Goal: Information Seeking & Learning: Learn about a topic

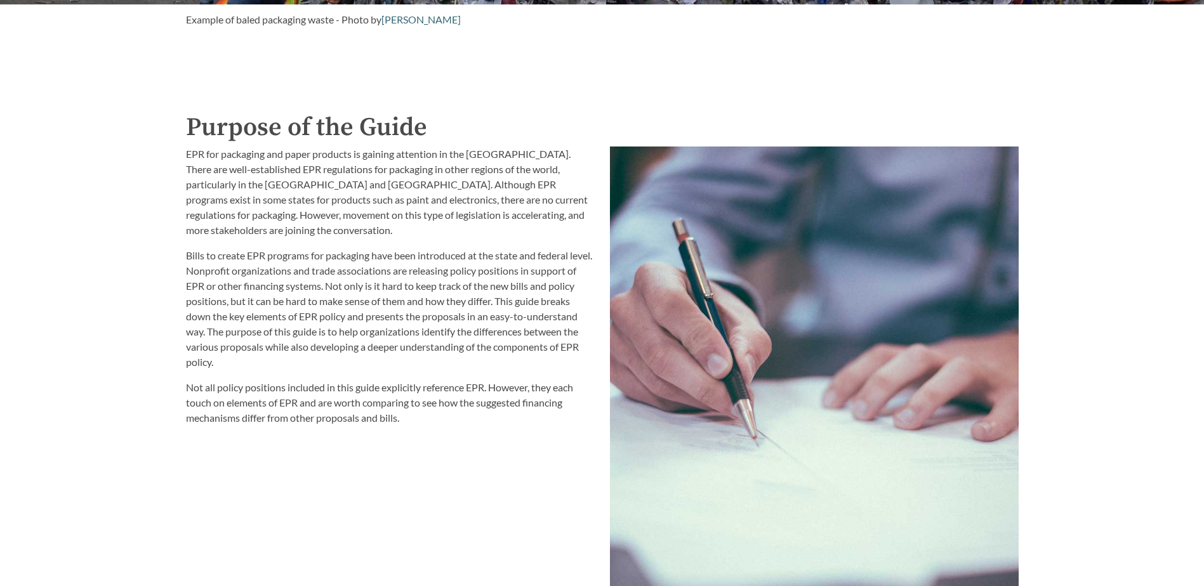
scroll to position [1460, 0]
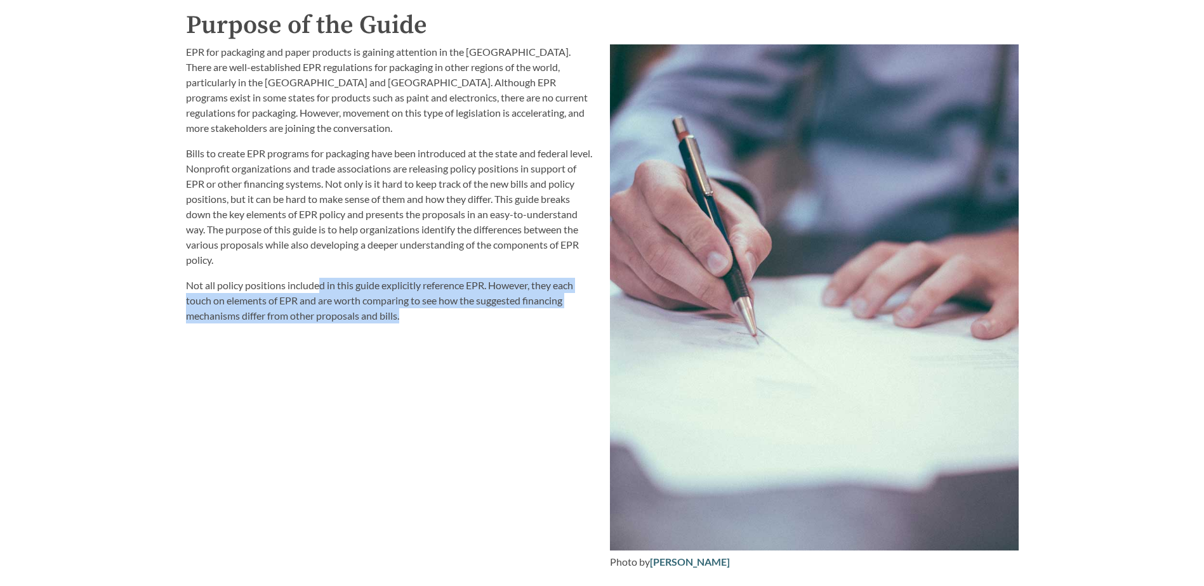
drag, startPoint x: 322, startPoint y: 287, endPoint x: 474, endPoint y: 320, distance: 155.1
click at [474, 320] on p "Not all policy positions included in this guide explicitly reference EPR. Howev…" at bounding box center [390, 301] width 409 height 46
drag, startPoint x: 209, startPoint y: 303, endPoint x: 442, endPoint y: 331, distance: 234.5
click at [442, 331] on div "EPR for packaging and paper products is gaining attention in the [GEOGRAPHIC_DA…" at bounding box center [390, 307] width 424 height 541
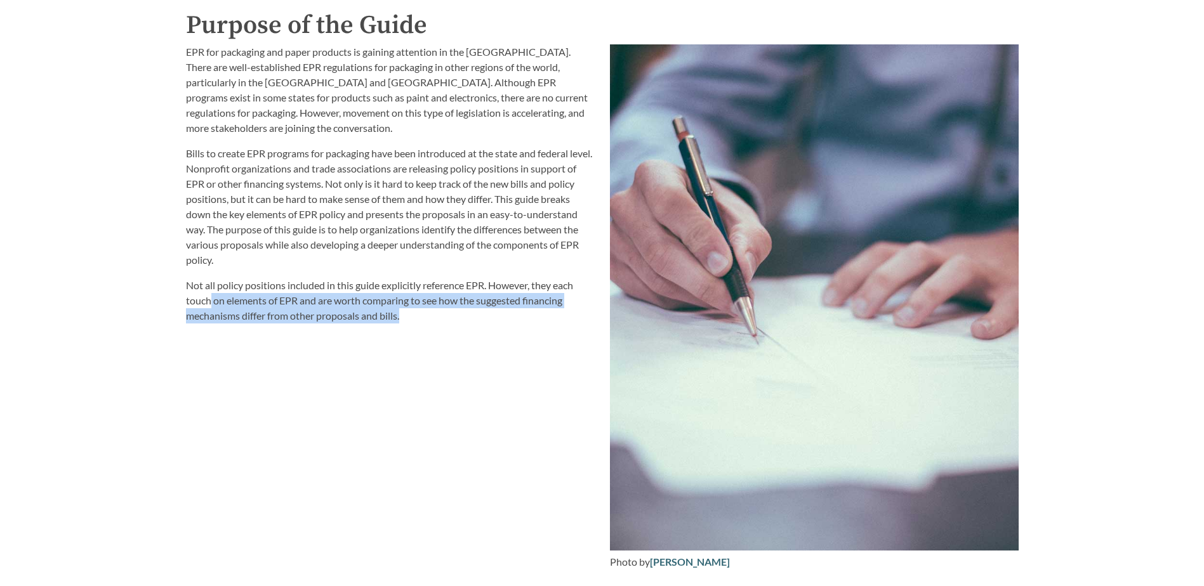
drag, startPoint x: 442, startPoint y: 331, endPoint x: 430, endPoint y: 338, distance: 13.7
click at [430, 338] on div "EPR for packaging and paper products is gaining attention in the [GEOGRAPHIC_DA…" at bounding box center [390, 307] width 424 height 541
drag, startPoint x: 281, startPoint y: 309, endPoint x: 440, endPoint y: 327, distance: 160.4
click at [440, 327] on div "EPR for packaging and paper products is gaining attention in the [GEOGRAPHIC_DA…" at bounding box center [390, 307] width 424 height 541
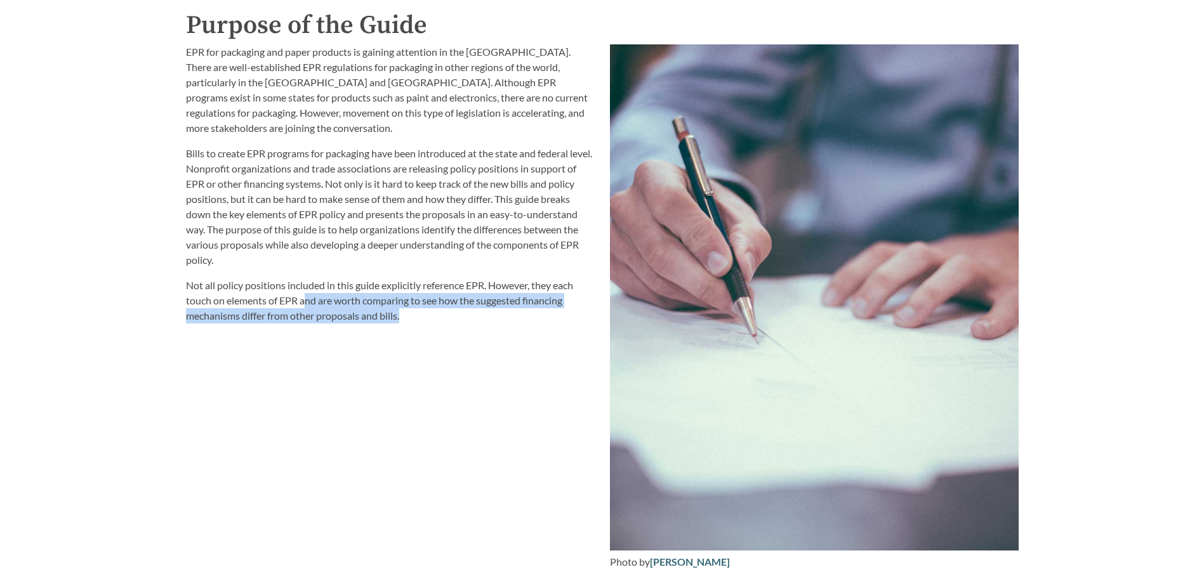
drag, startPoint x: 312, startPoint y: 303, endPoint x: 431, endPoint y: 336, distance: 123.0
click at [431, 336] on div "EPR for packaging and paper products is gaining attention in the [GEOGRAPHIC_DA…" at bounding box center [390, 307] width 424 height 541
drag, startPoint x: 280, startPoint y: 308, endPoint x: 462, endPoint y: 329, distance: 183.3
click at [462, 329] on div "EPR for packaging and paper products is gaining attention in the [GEOGRAPHIC_DA…" at bounding box center [390, 307] width 424 height 541
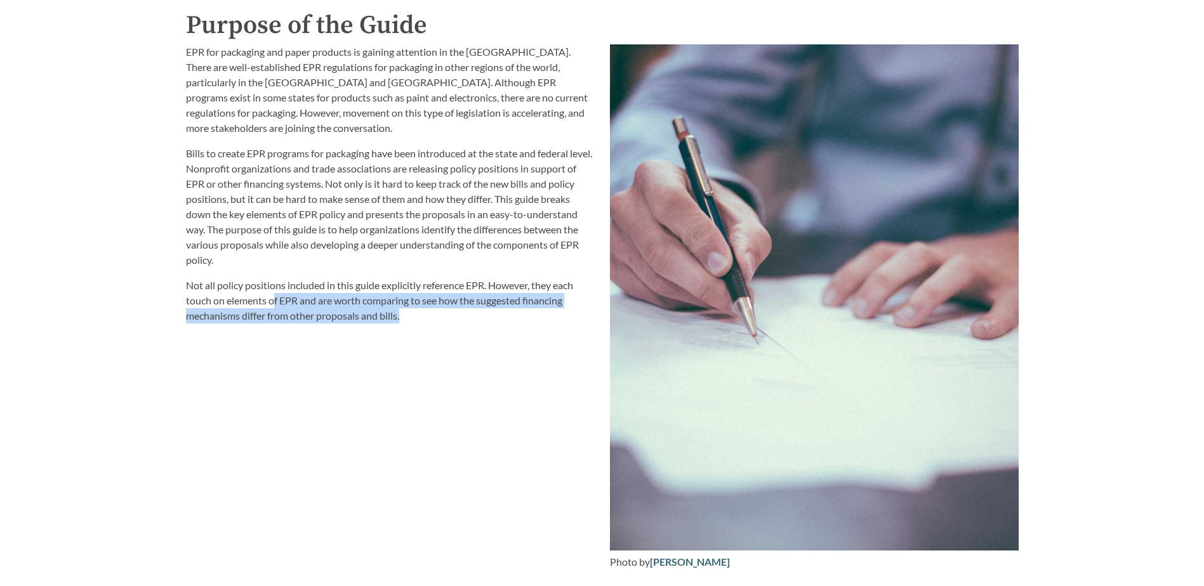
click at [462, 329] on div "EPR for packaging and paper products is gaining attention in the [GEOGRAPHIC_DA…" at bounding box center [390, 307] width 424 height 541
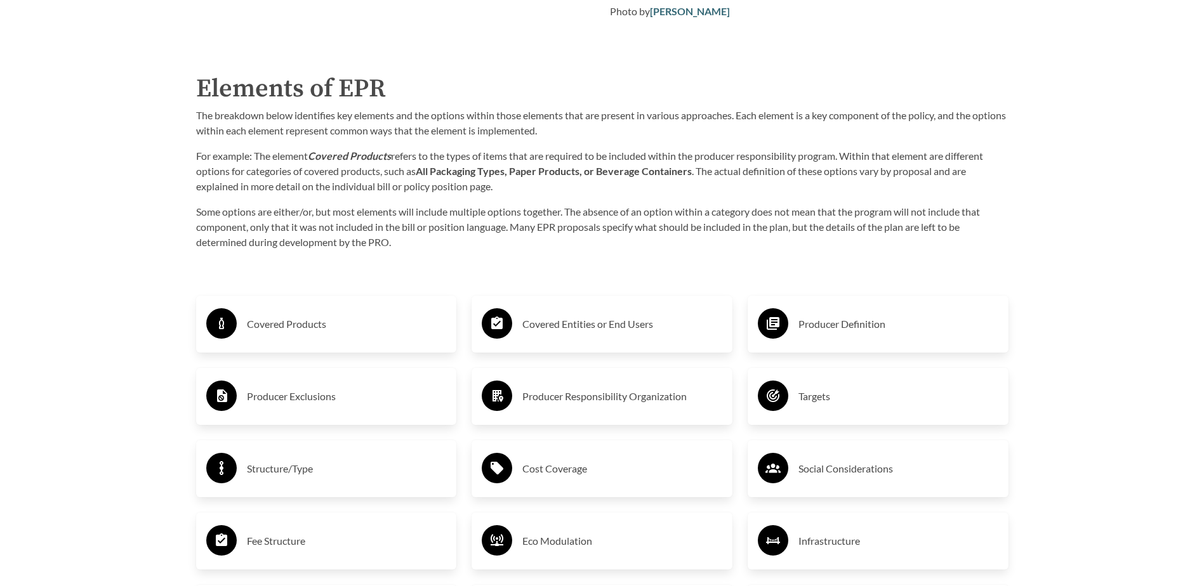
scroll to position [2031, 0]
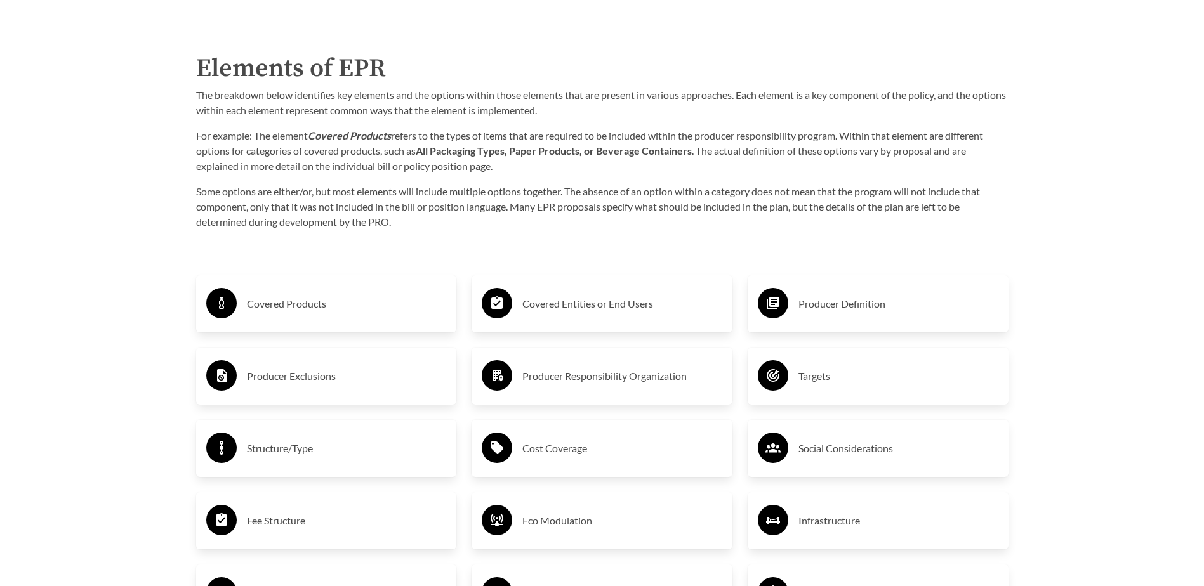
click at [256, 306] on h3 "Covered Products" at bounding box center [347, 304] width 200 height 20
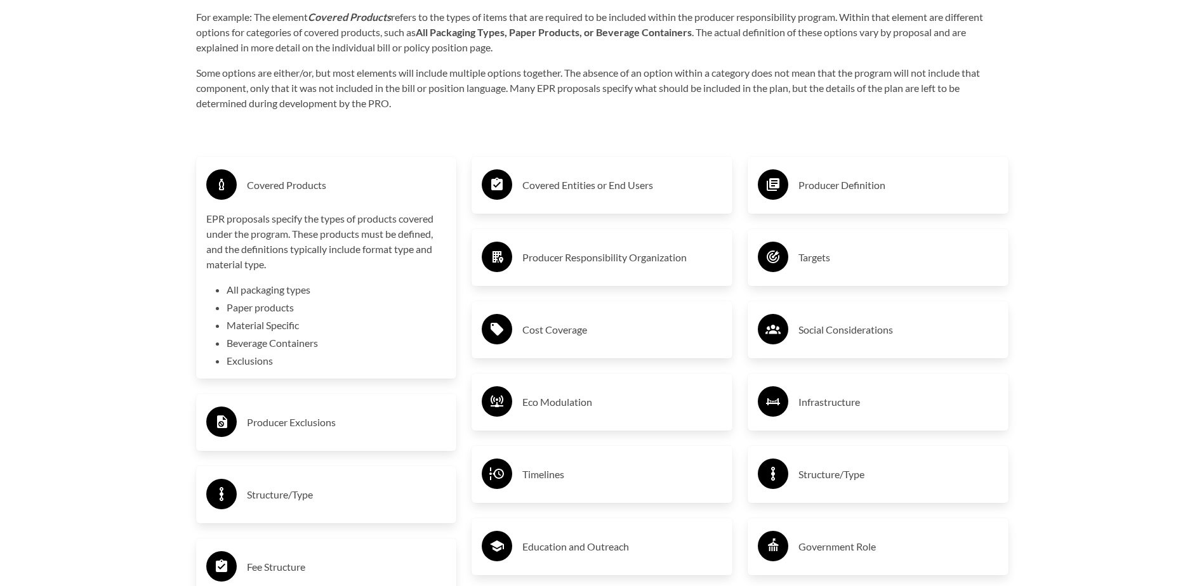
scroll to position [2158, 0]
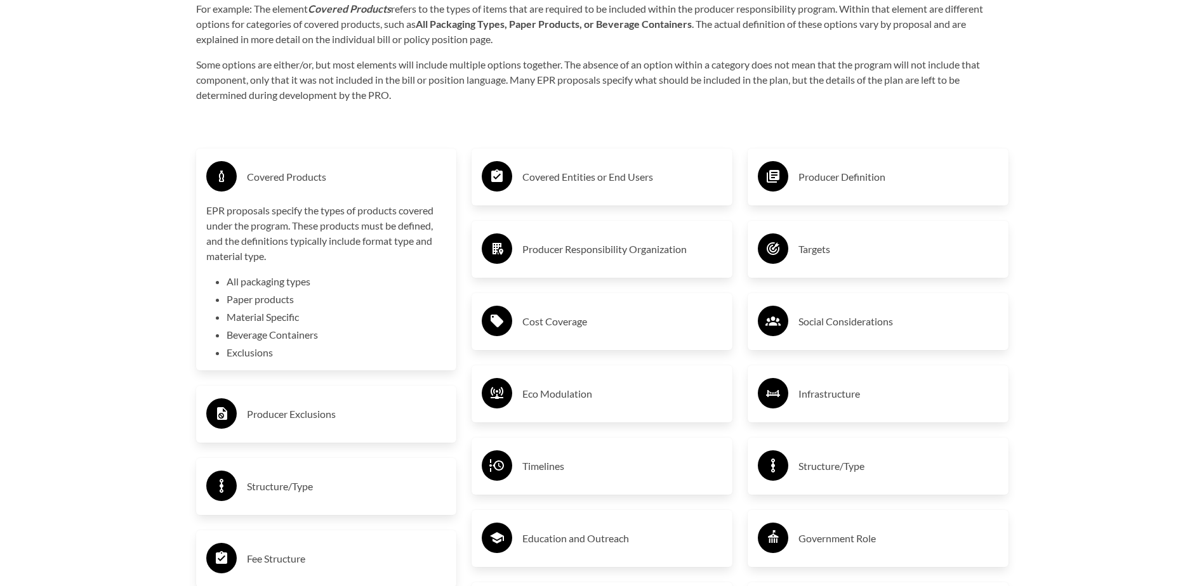
click at [277, 179] on h3 "Covered Products" at bounding box center [347, 177] width 200 height 20
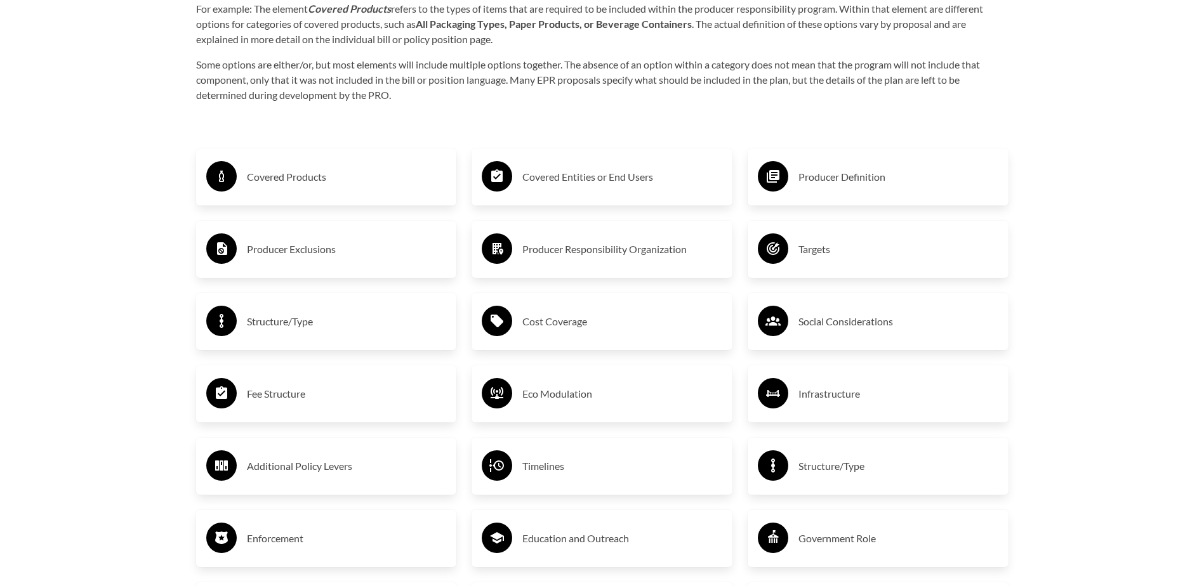
click at [258, 255] on h3 "Producer Exclusions" at bounding box center [347, 249] width 200 height 20
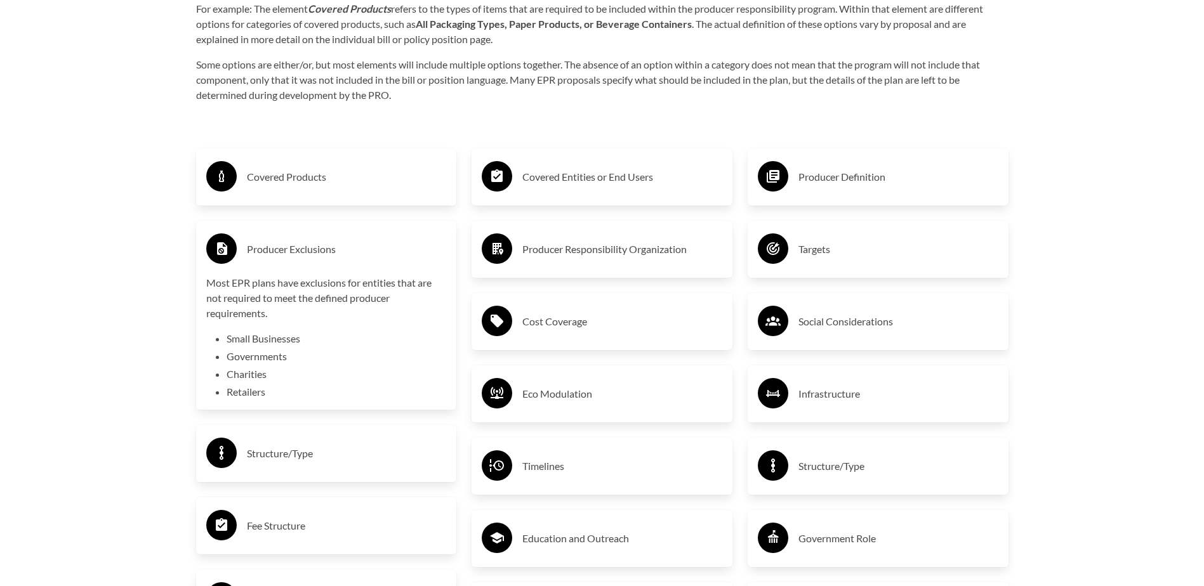
click at [310, 253] on h3 "Producer Exclusions" at bounding box center [347, 249] width 200 height 20
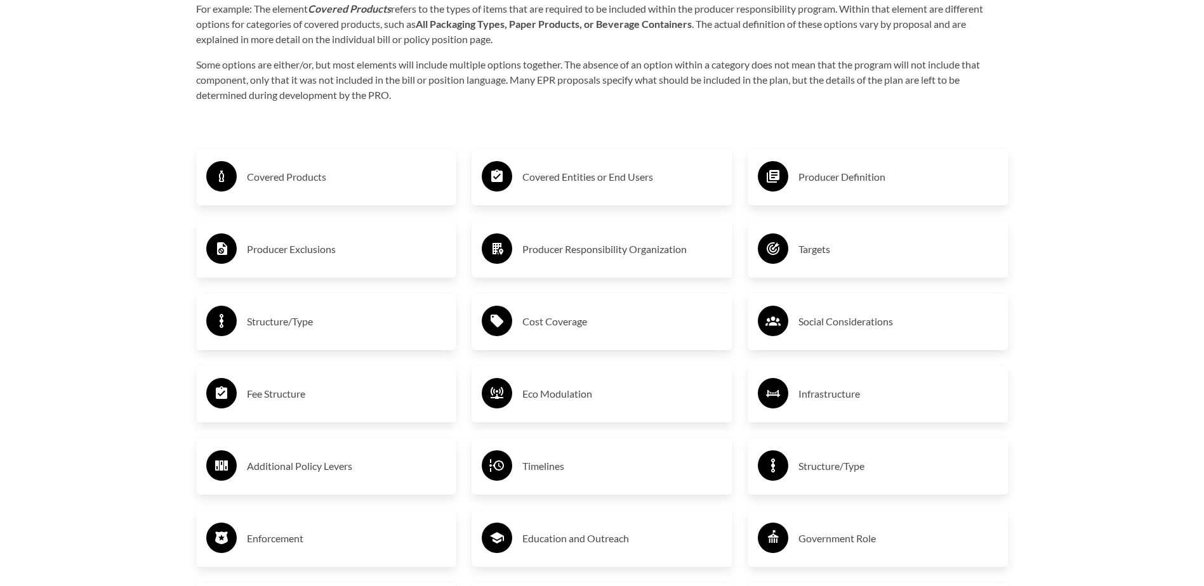
click at [274, 329] on h3 "Structure/Type" at bounding box center [347, 322] width 200 height 20
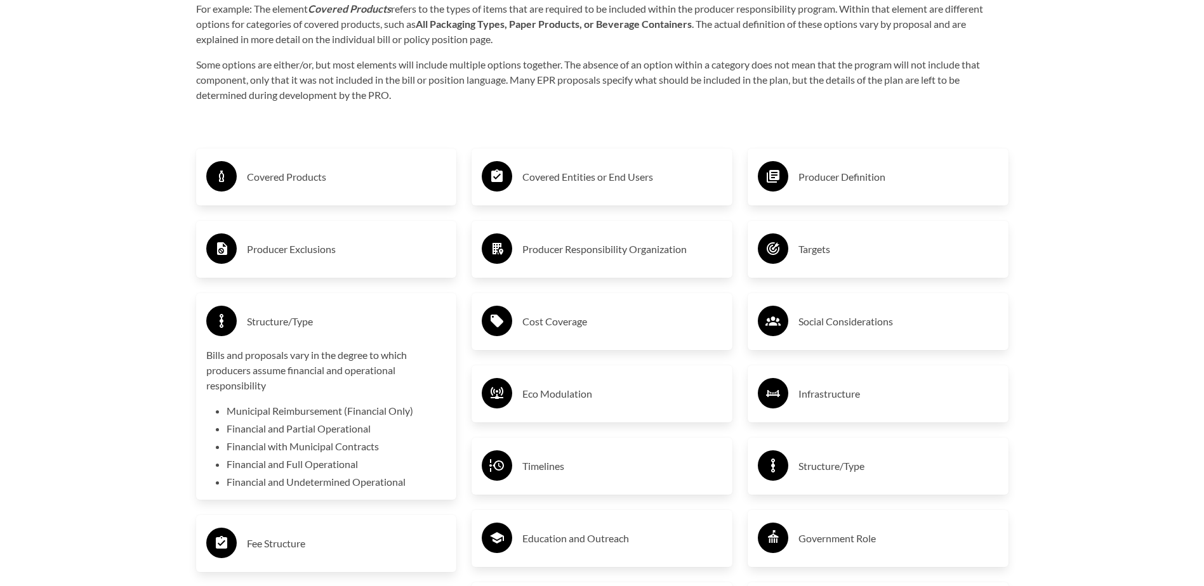
click at [295, 324] on h3 "Structure/Type" at bounding box center [347, 322] width 200 height 20
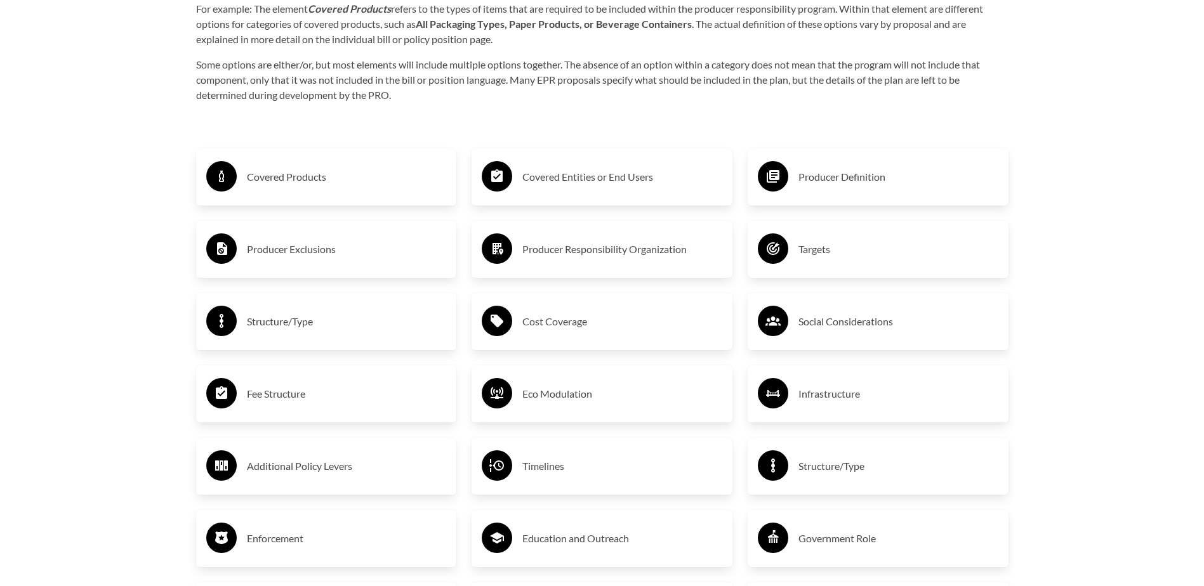
click at [290, 388] on h3 "Fee Structure" at bounding box center [347, 394] width 200 height 20
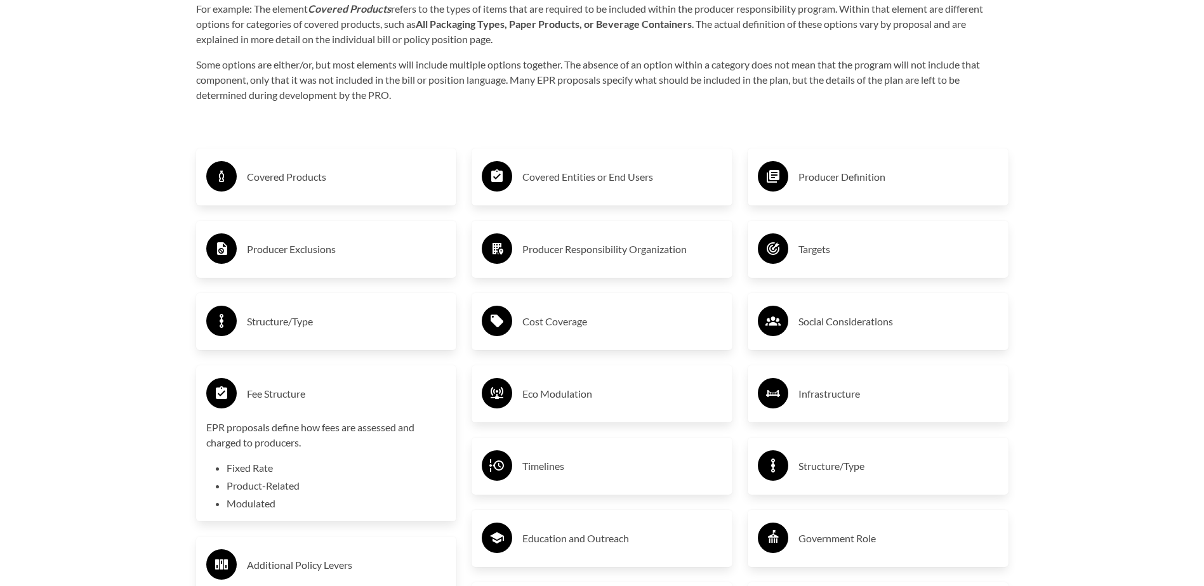
click at [292, 388] on h3 "Fee Structure" at bounding box center [347, 394] width 200 height 20
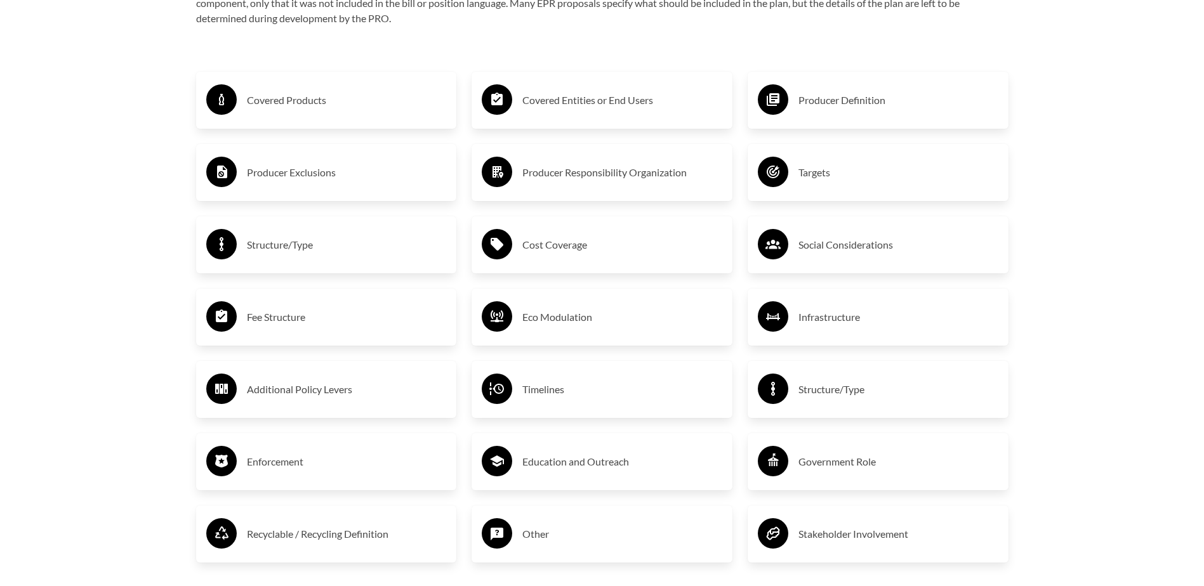
scroll to position [2285, 0]
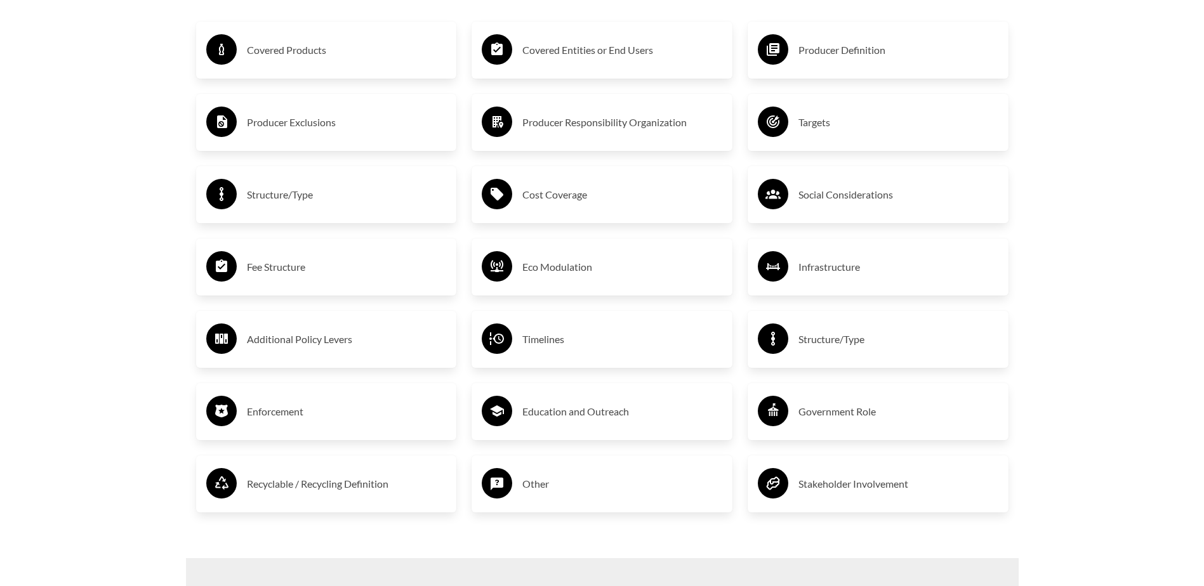
click at [280, 411] on h3 "Enforcement" at bounding box center [347, 412] width 200 height 20
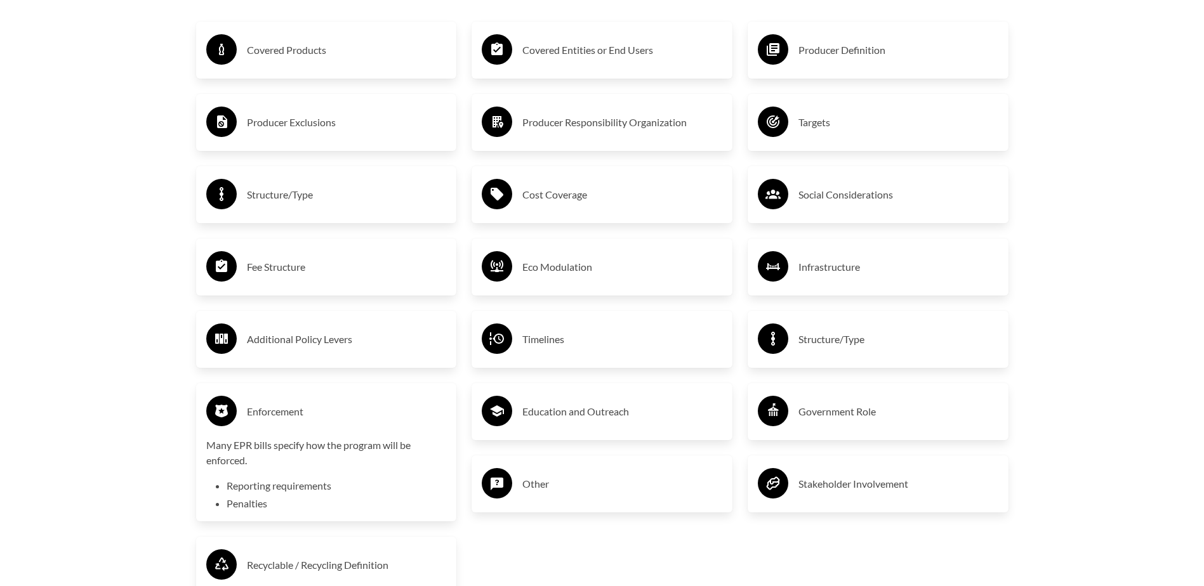
click at [280, 411] on h3 "Enforcement" at bounding box center [347, 412] width 200 height 20
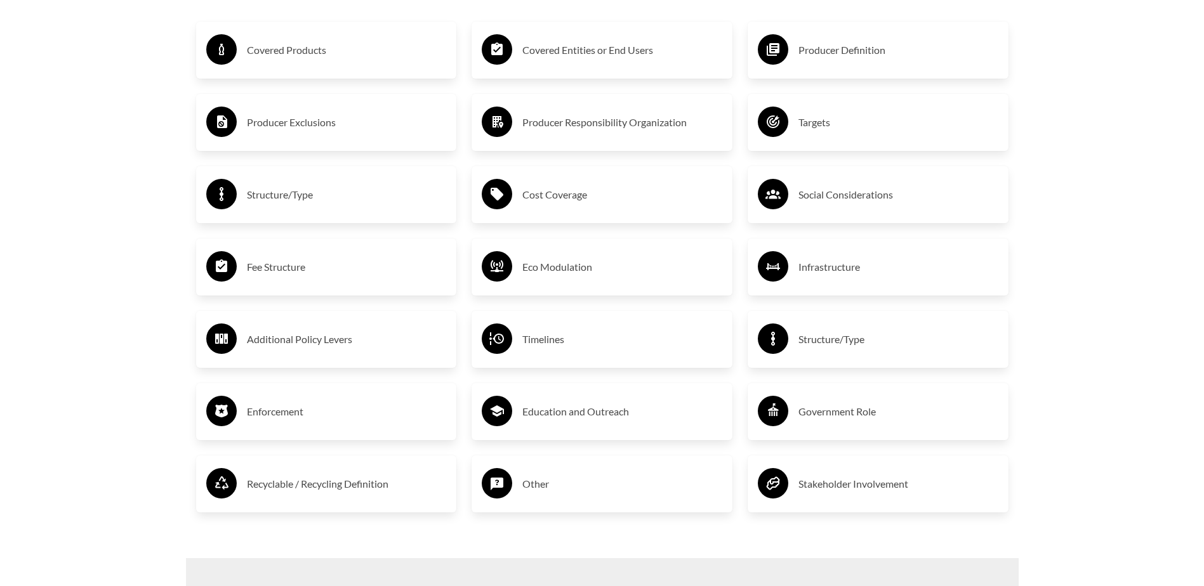
click at [296, 475] on div "Recyclable / Recycling Definition" at bounding box center [326, 484] width 241 height 37
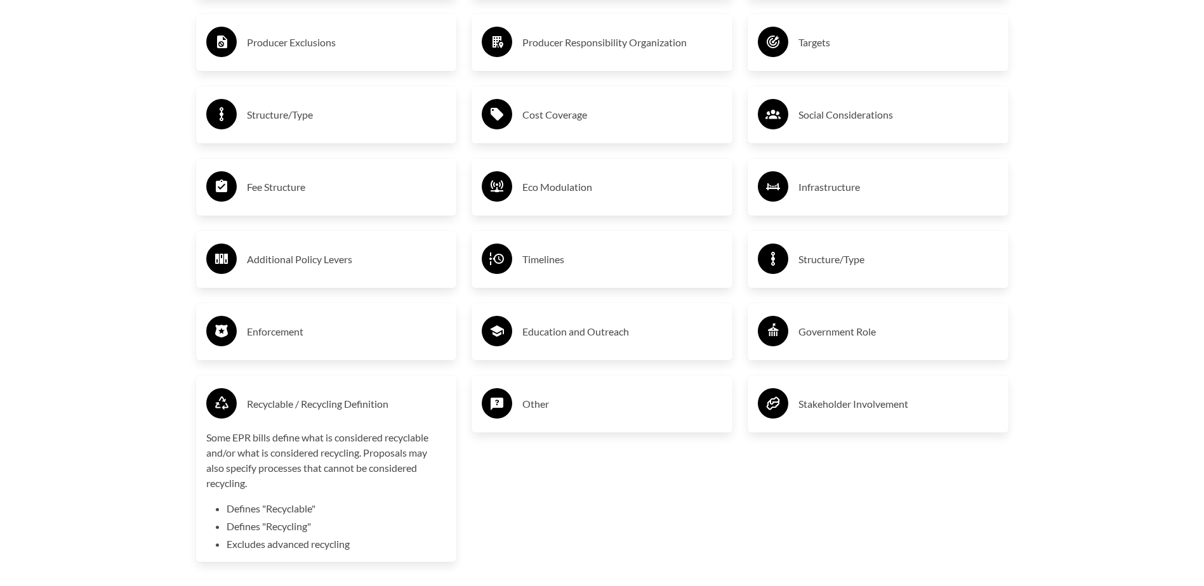
scroll to position [2475, 0]
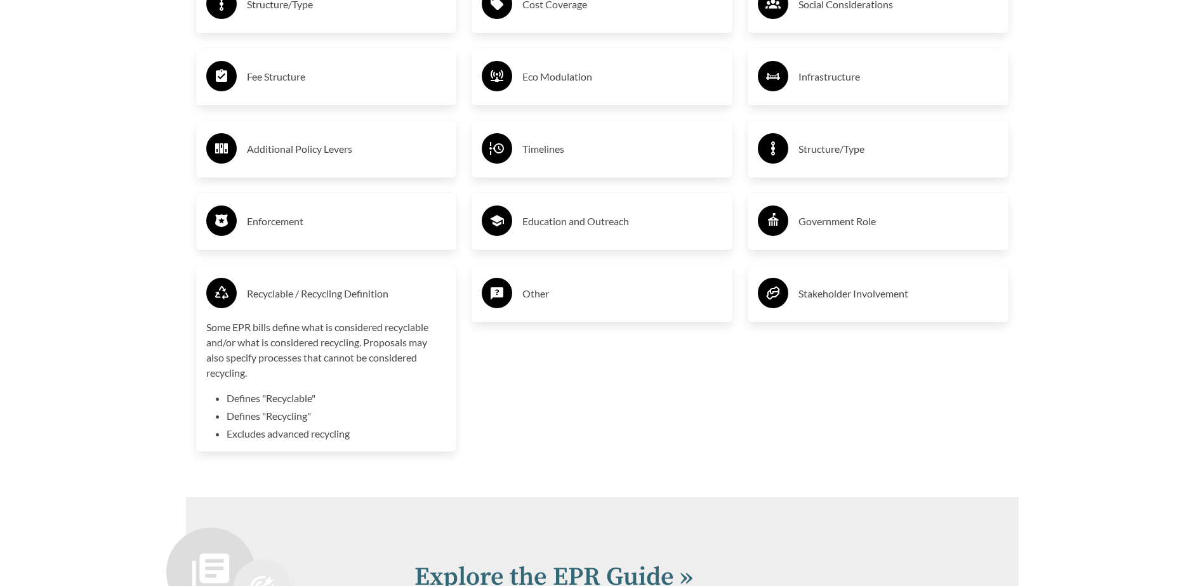
click at [287, 220] on h3 "Enforcement" at bounding box center [347, 221] width 200 height 20
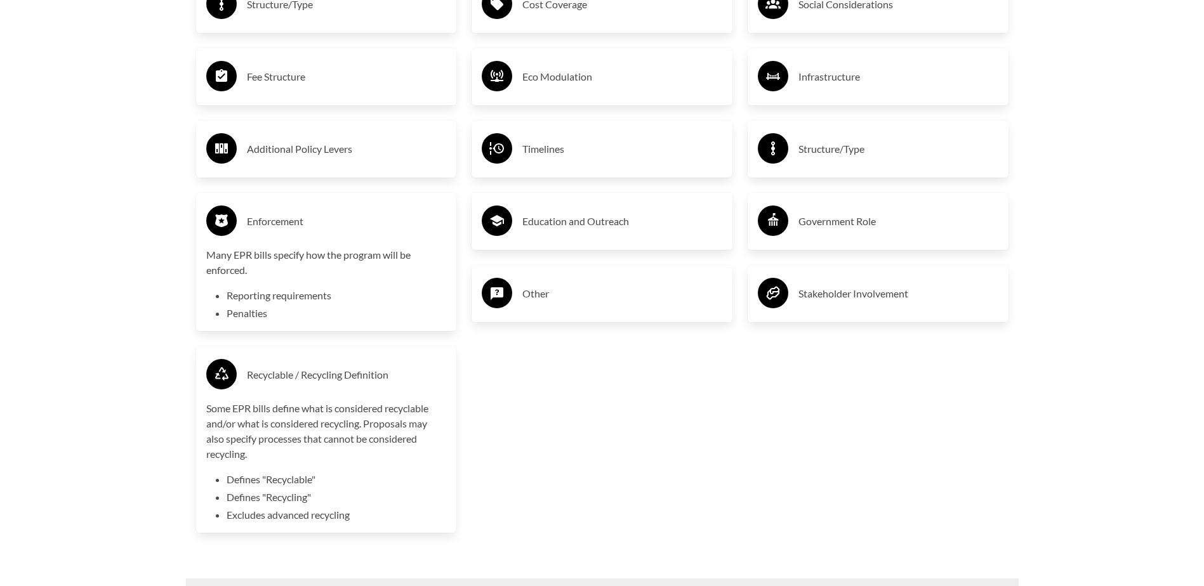
click at [300, 232] on h3 "Enforcement" at bounding box center [347, 221] width 200 height 20
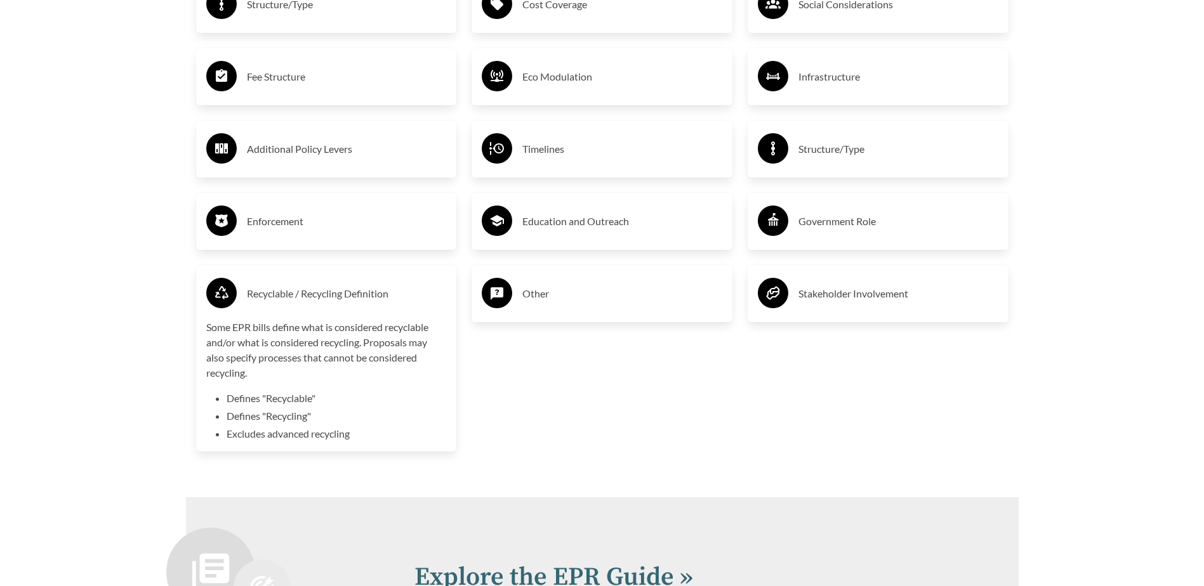
click at [317, 304] on h3 "Recyclable / Recycling Definition" at bounding box center [347, 294] width 200 height 20
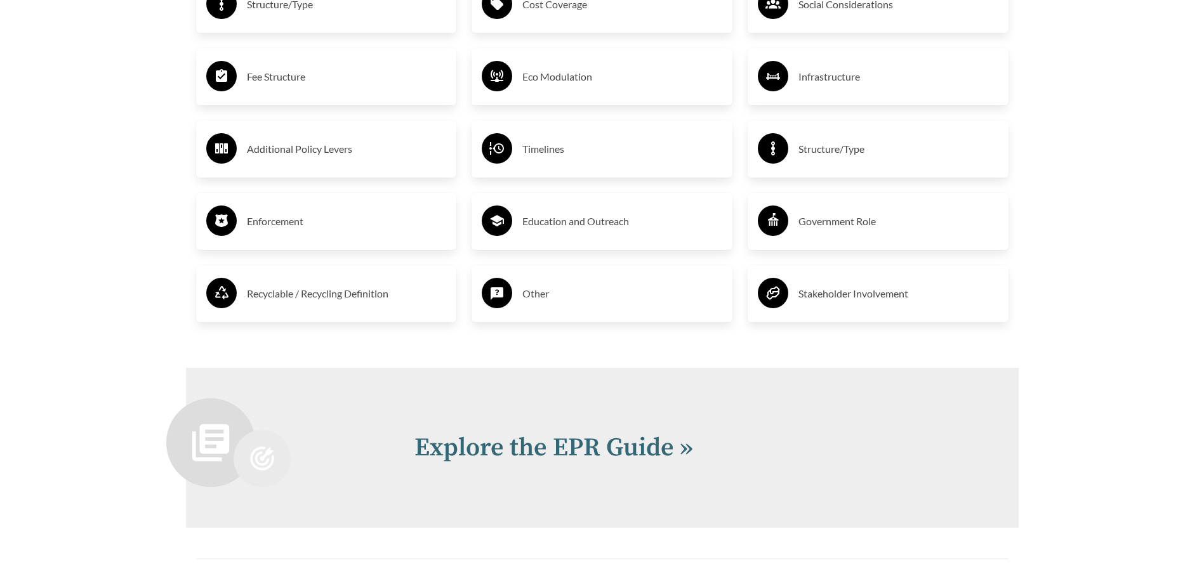
click at [516, 298] on div "Other" at bounding box center [602, 293] width 241 height 37
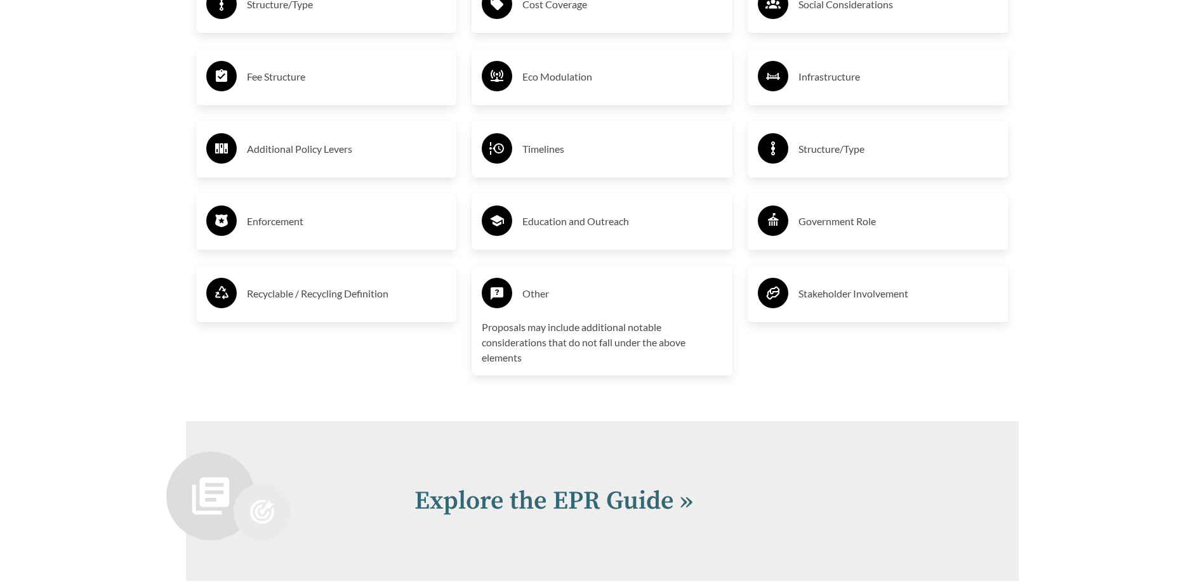
click at [534, 301] on h3 "Other" at bounding box center [622, 294] width 200 height 20
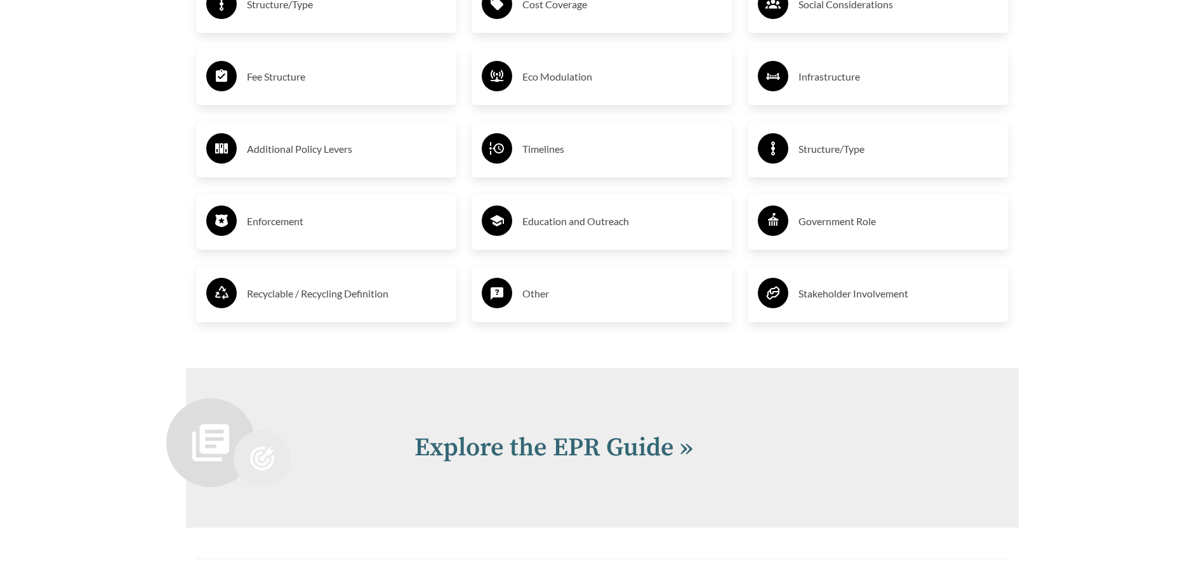
click at [557, 240] on div "Education and Outreach" at bounding box center [602, 221] width 241 height 37
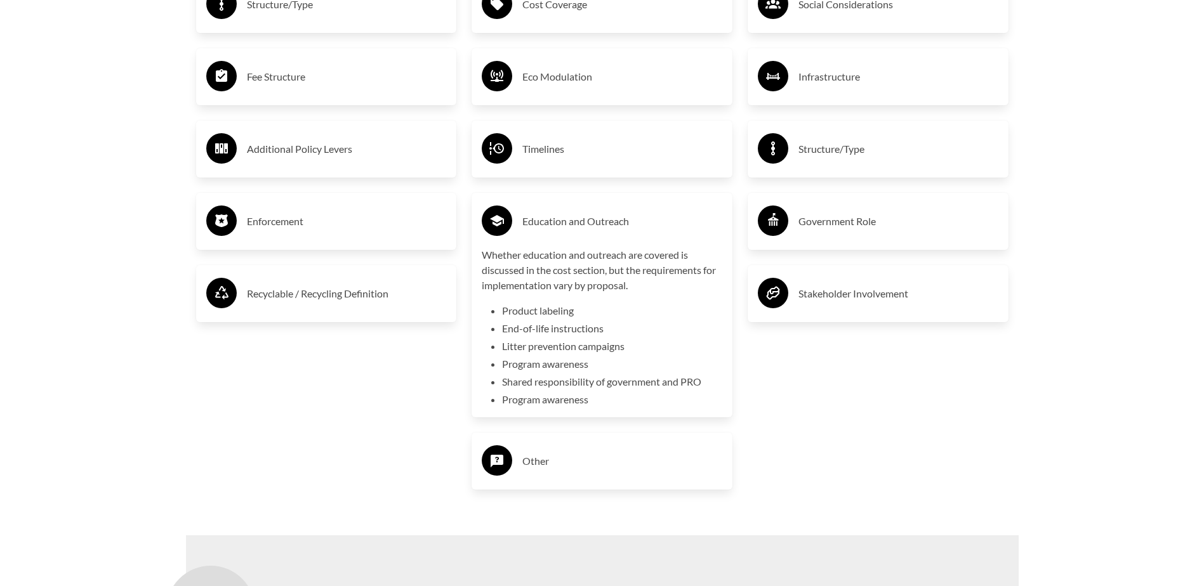
click at [560, 240] on div "Education and Outreach" at bounding box center [602, 221] width 241 height 37
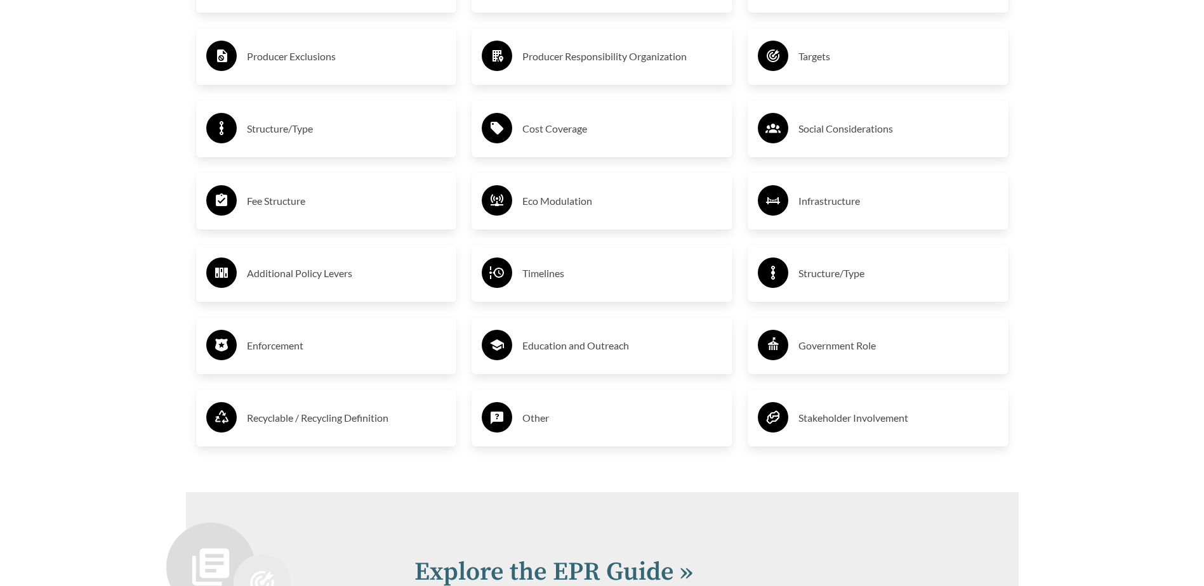
scroll to position [2348, 0]
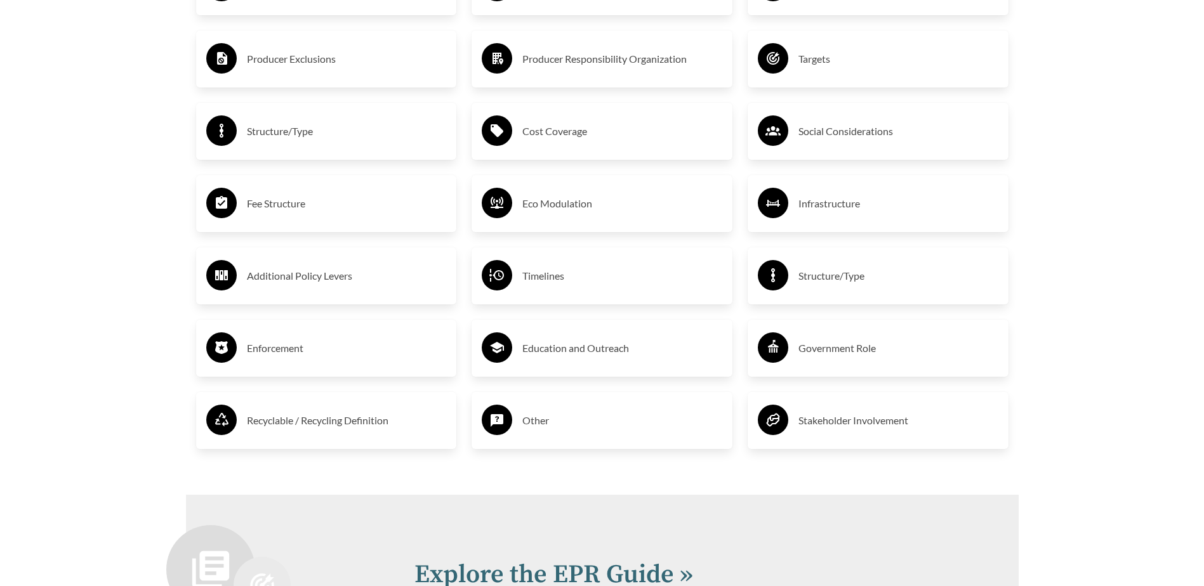
click at [553, 269] on h3 "Timelines" at bounding box center [622, 276] width 200 height 20
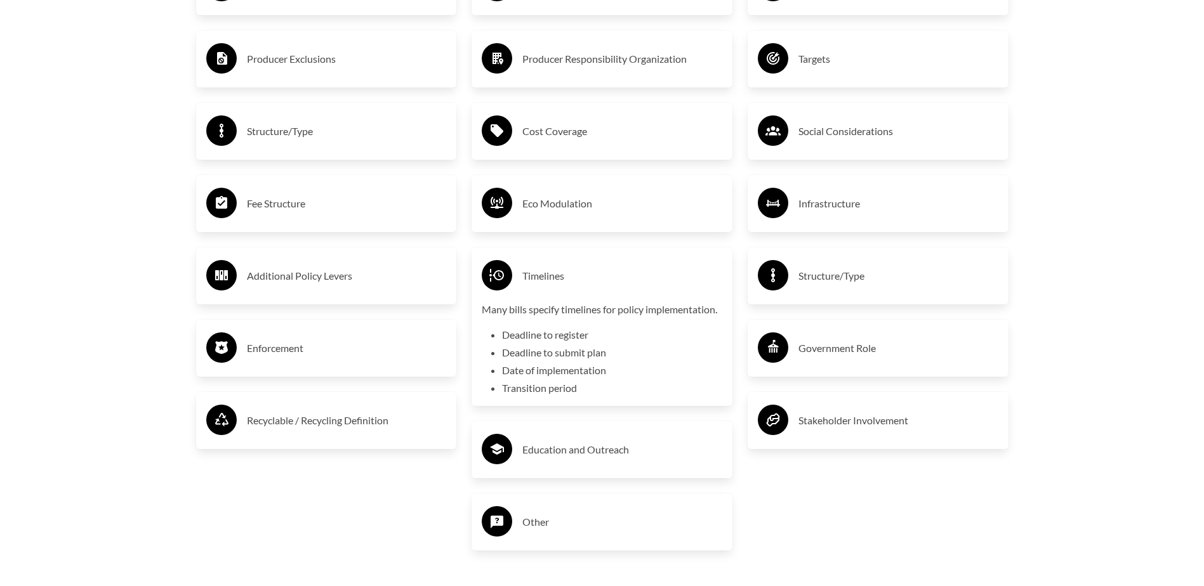
click at [553, 269] on h3 "Timelines" at bounding box center [622, 276] width 200 height 20
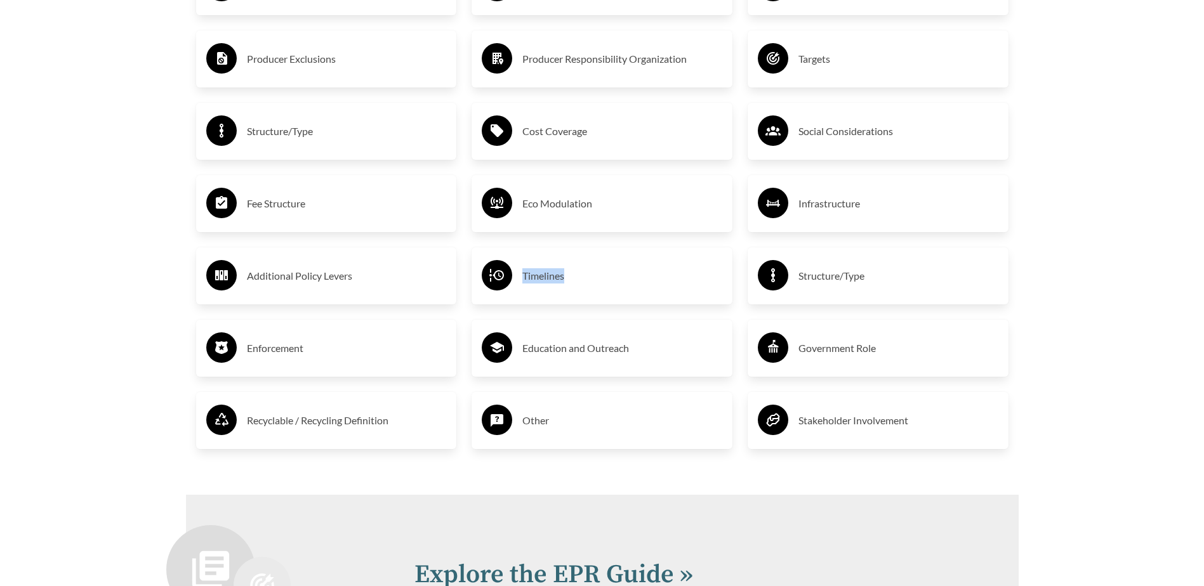
click at [553, 269] on h3 "Timelines" at bounding box center [622, 276] width 200 height 20
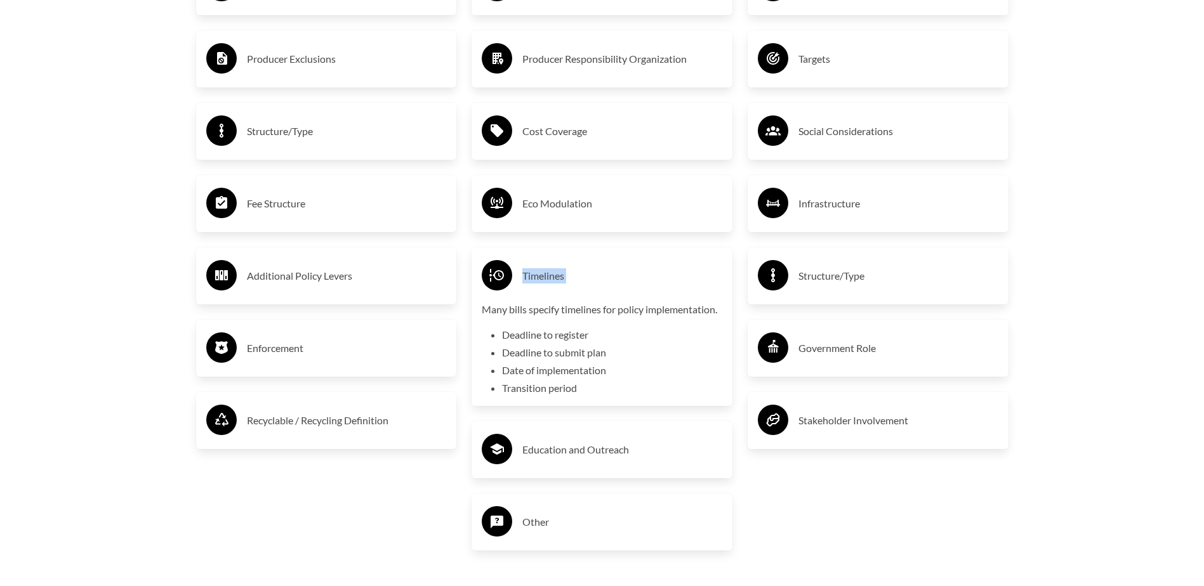
click at [553, 269] on h3 "Timelines" at bounding box center [622, 276] width 200 height 20
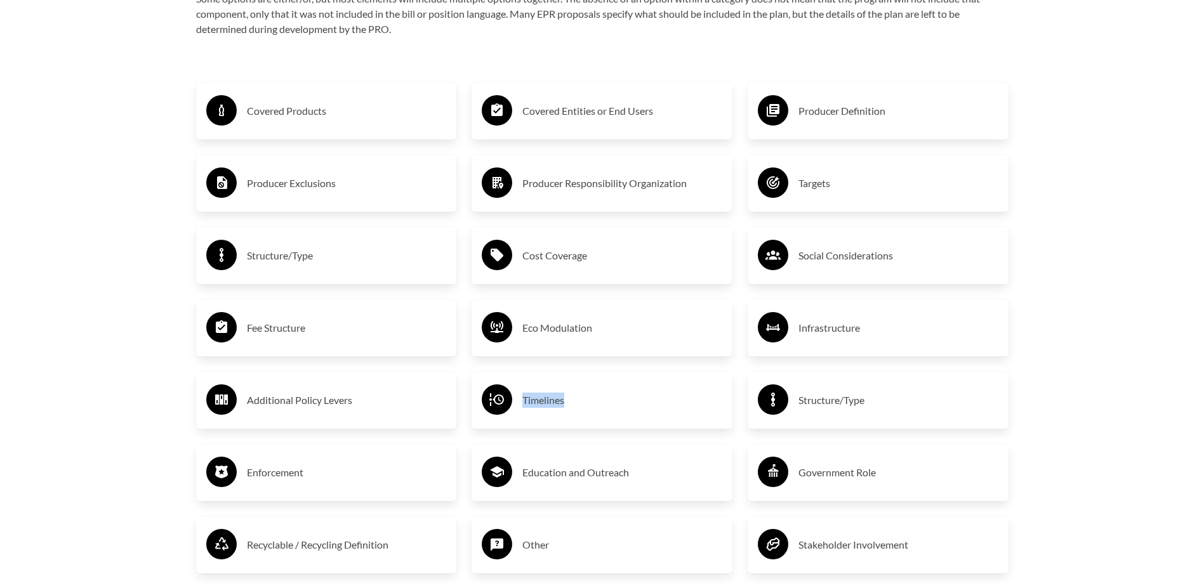
scroll to position [2221, 0]
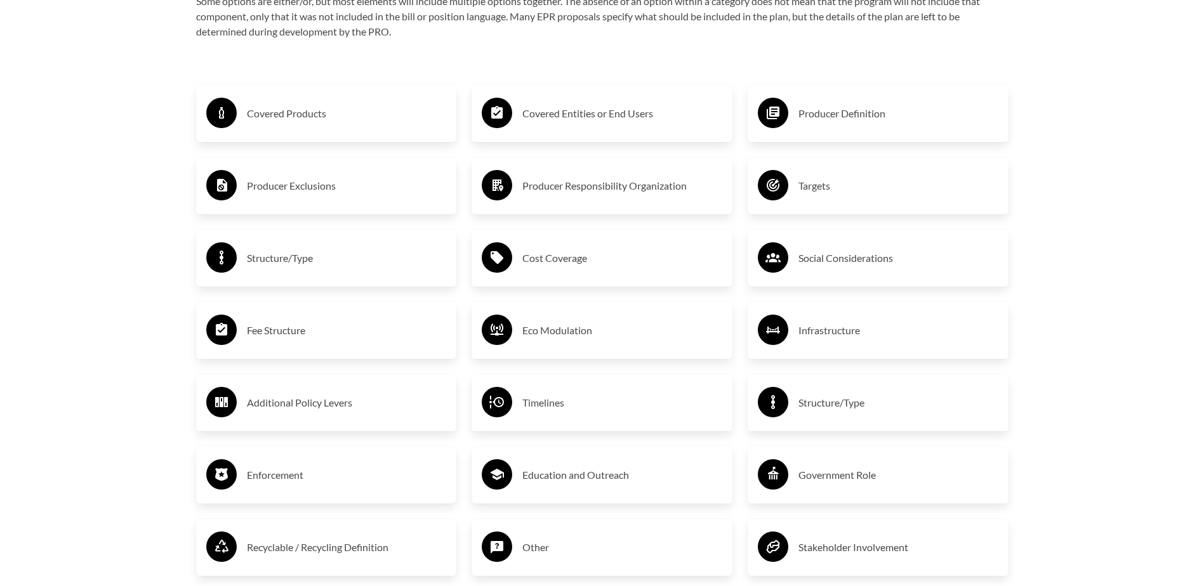
click at [814, 112] on h3 "Producer Definition" at bounding box center [898, 113] width 200 height 20
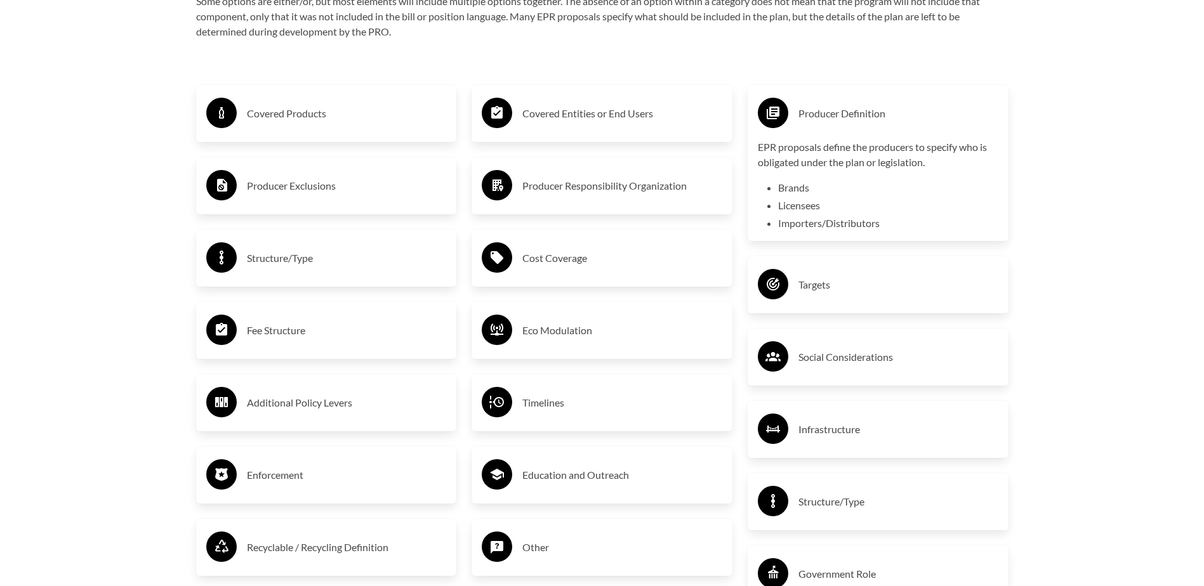
click at [814, 115] on h3 "Producer Definition" at bounding box center [898, 113] width 200 height 20
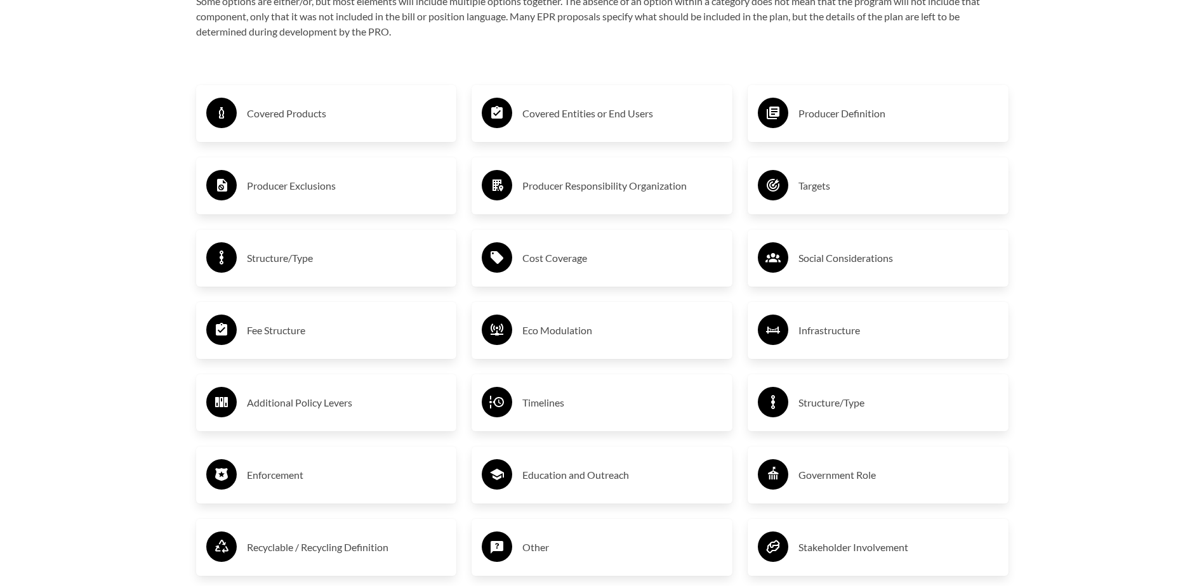
click at [786, 175] on icon at bounding box center [773, 185] width 30 height 30
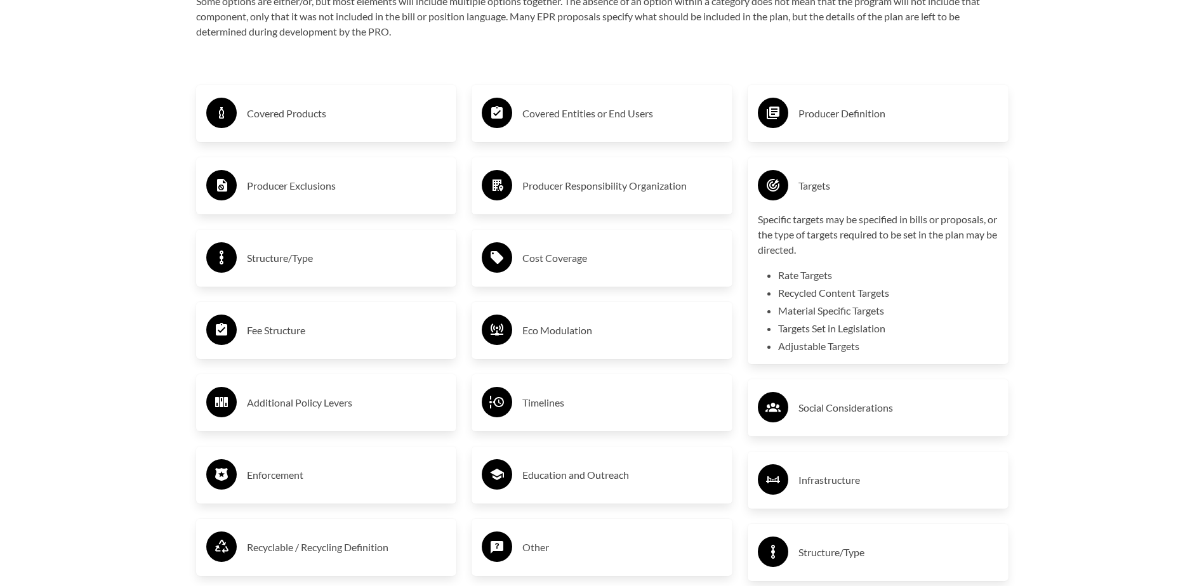
click at [785, 179] on circle at bounding box center [773, 185] width 30 height 30
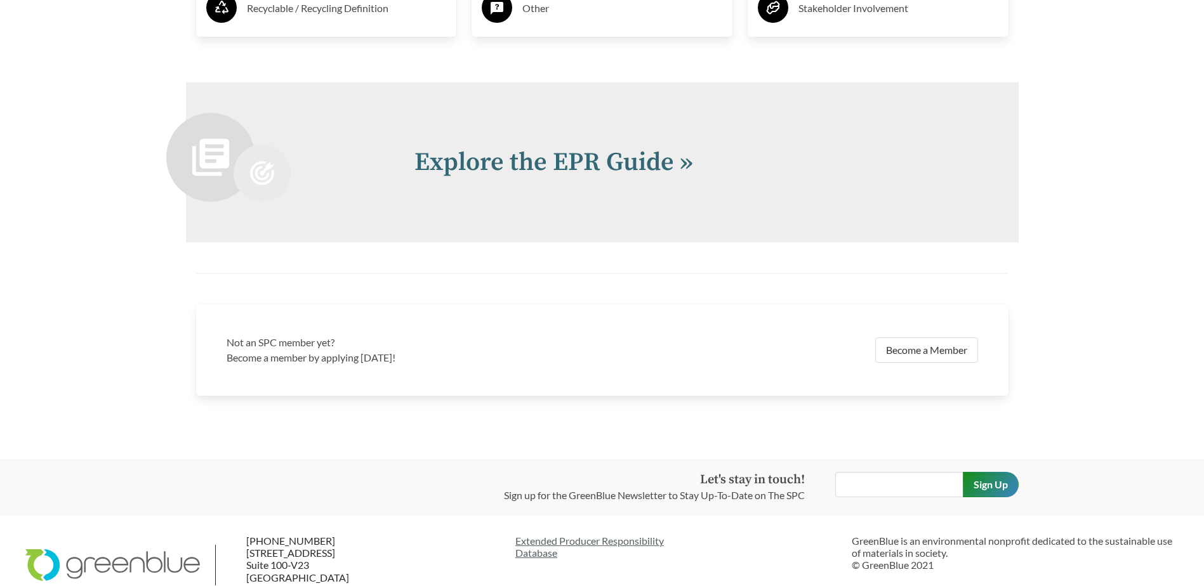
scroll to position [2792, 0]
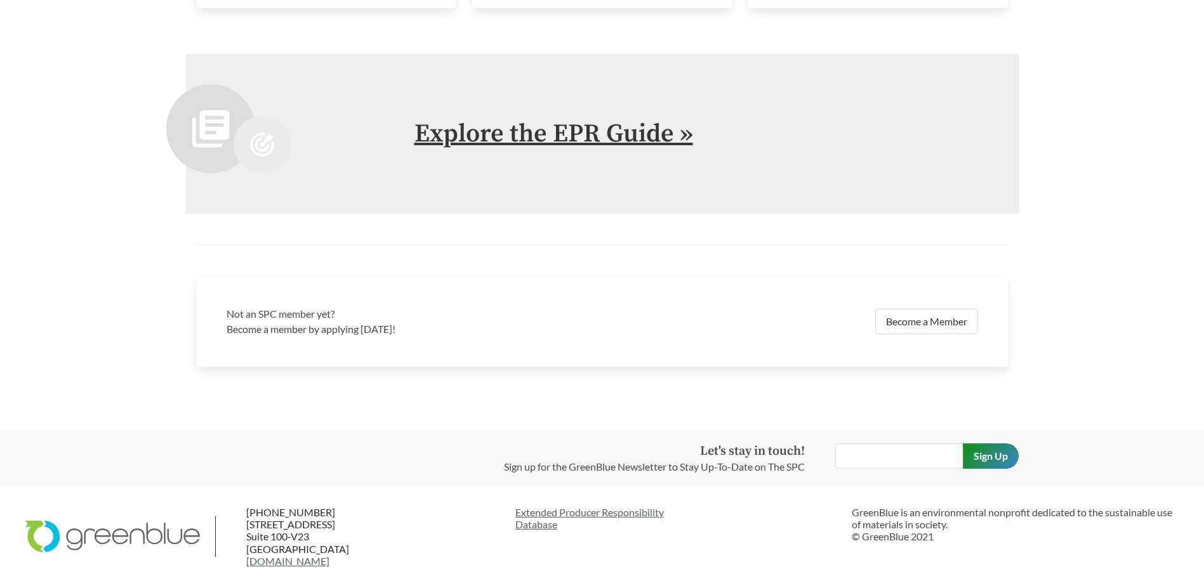
click at [569, 147] on link "Explore the EPR Guide »" at bounding box center [553, 134] width 279 height 32
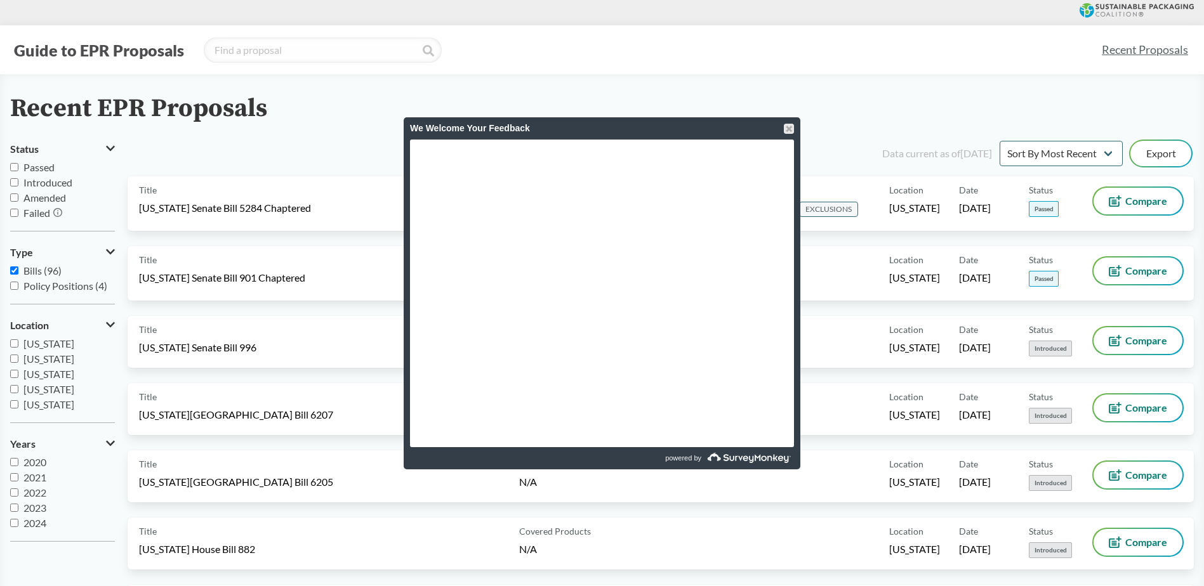
click at [781, 124] on div "We Welcome Your Feedback" at bounding box center [602, 128] width 384 height 22
click at [783, 127] on div "We Welcome Your Feedback" at bounding box center [602, 128] width 384 height 22
click at [788, 127] on div at bounding box center [789, 129] width 10 height 10
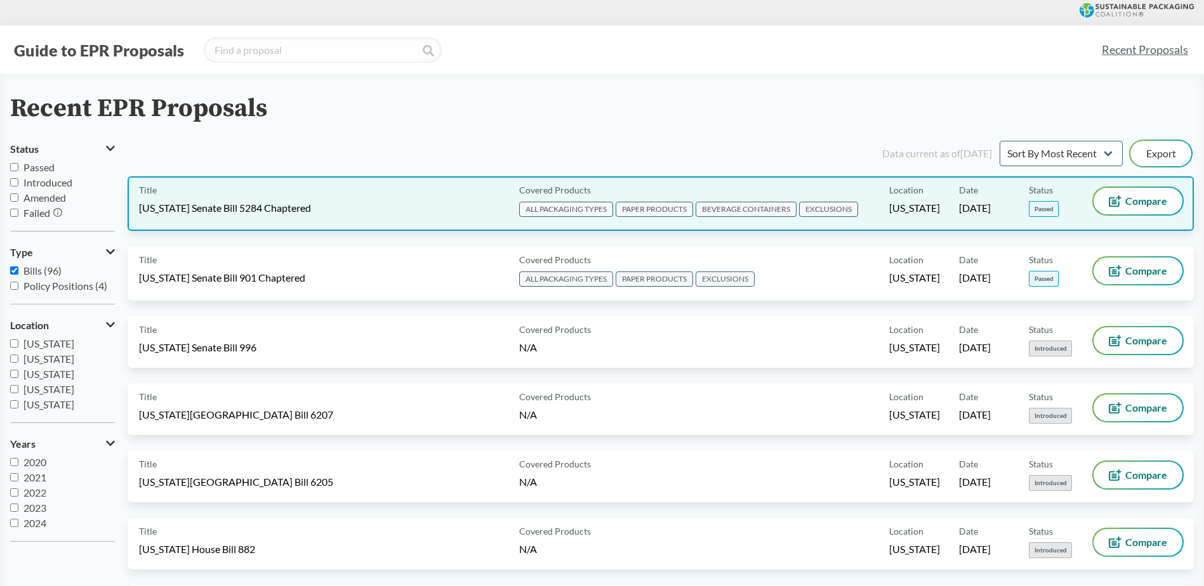
click at [273, 203] on span "[US_STATE] Senate Bill 5284 Chaptered" at bounding box center [225, 208] width 172 height 14
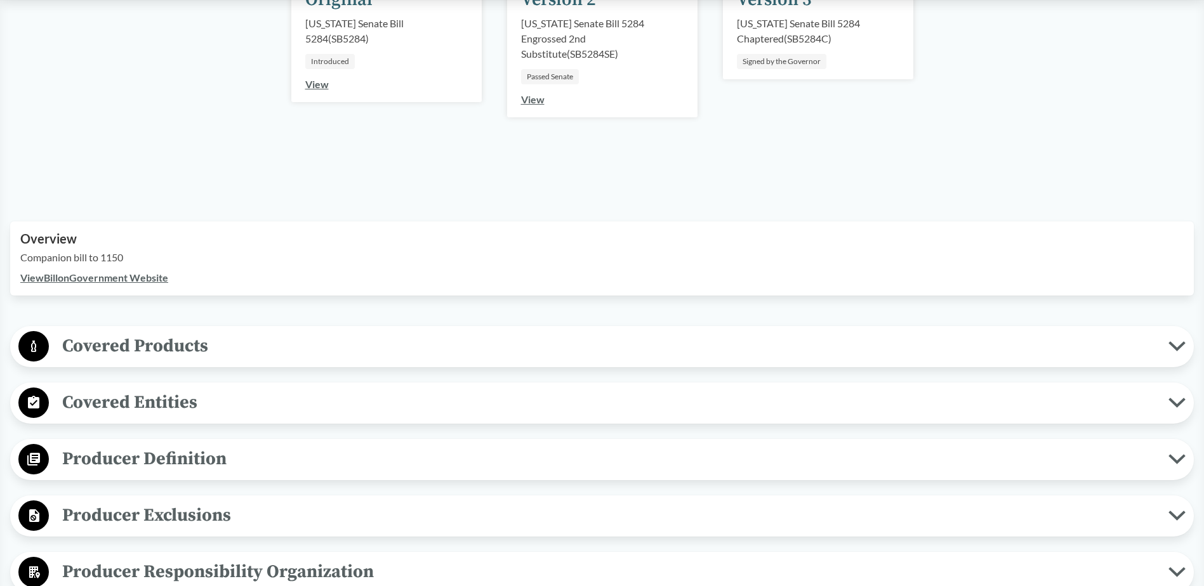
scroll to position [317, 0]
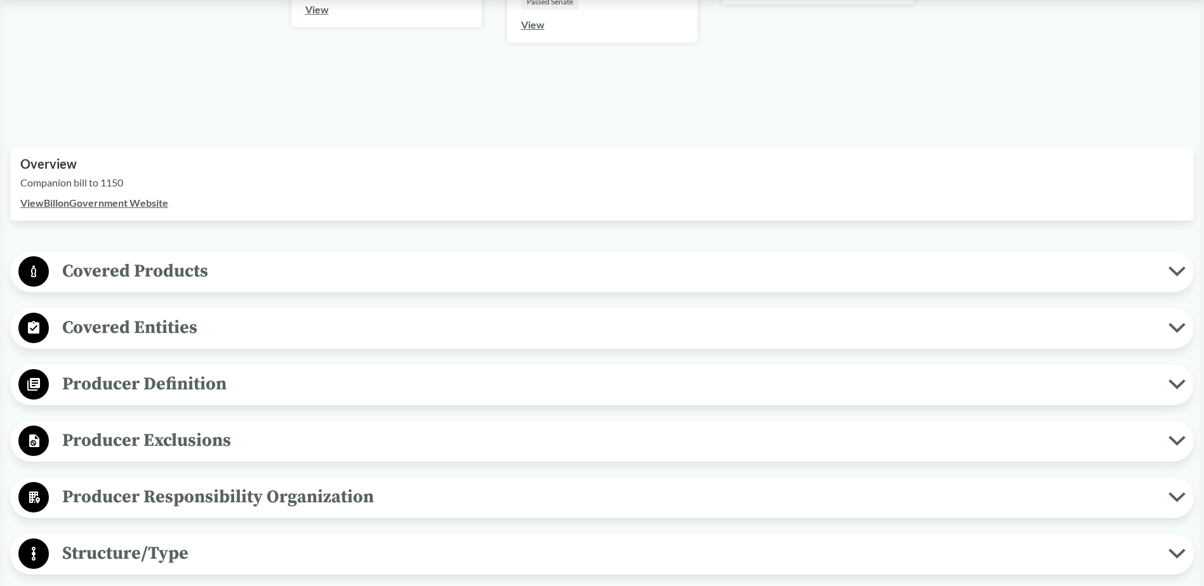
click at [192, 270] on span "Covered Products" at bounding box center [609, 271] width 1120 height 29
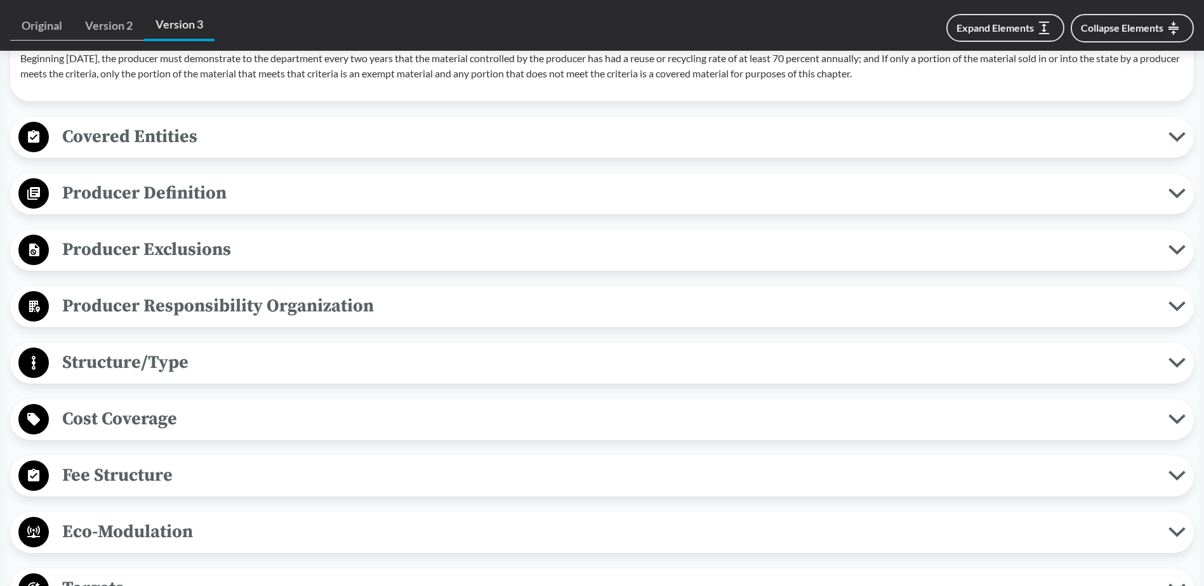
scroll to position [1523, 0]
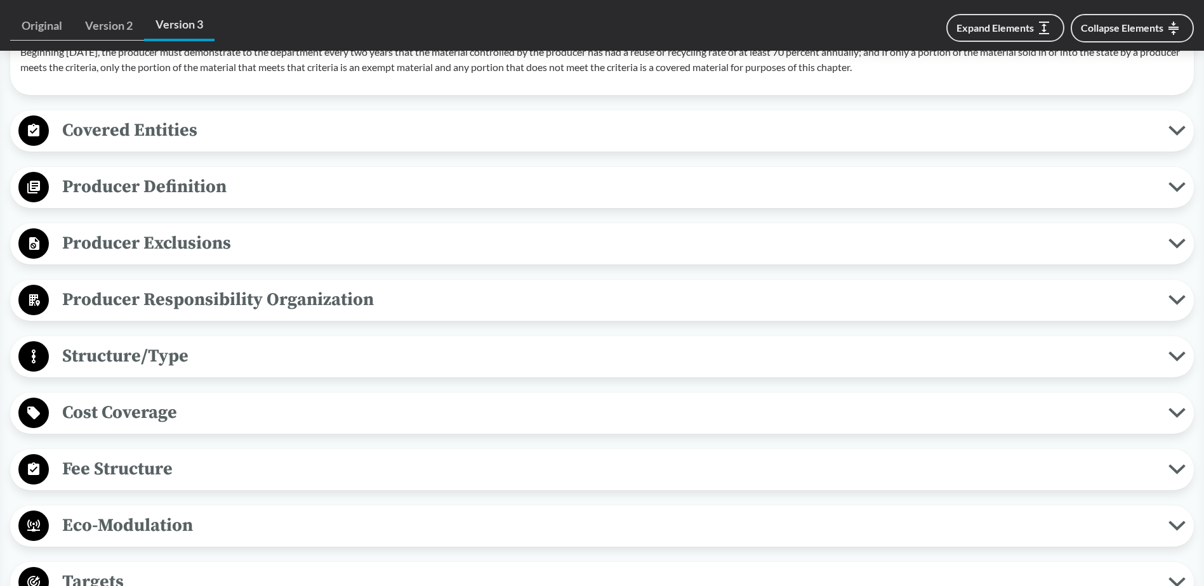
click at [188, 255] on span "Producer Exclusions" at bounding box center [609, 243] width 1120 height 29
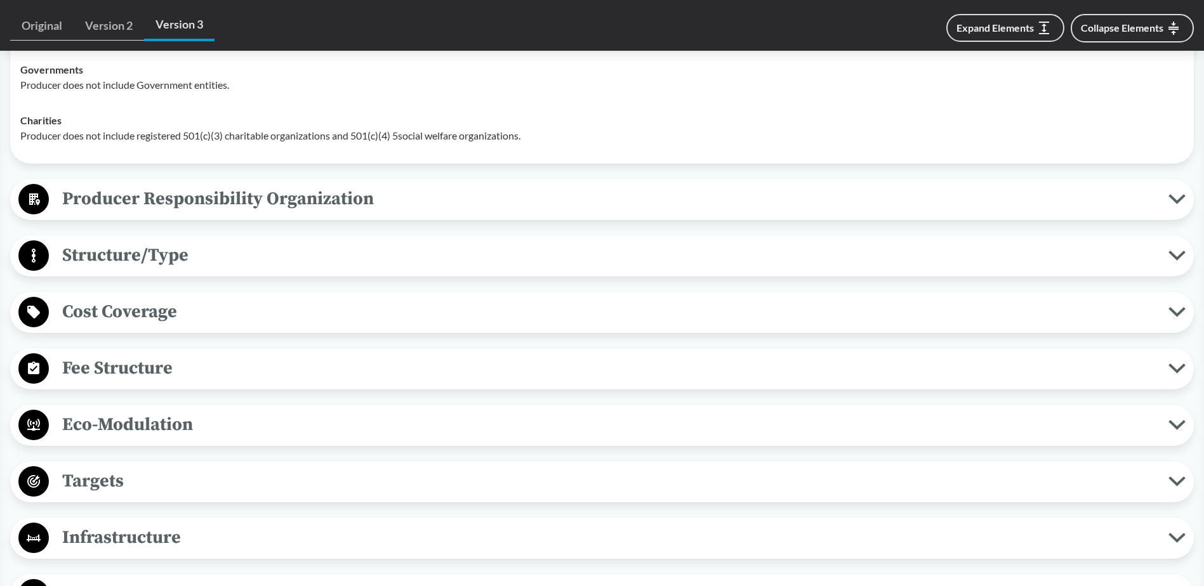
scroll to position [2031, 0]
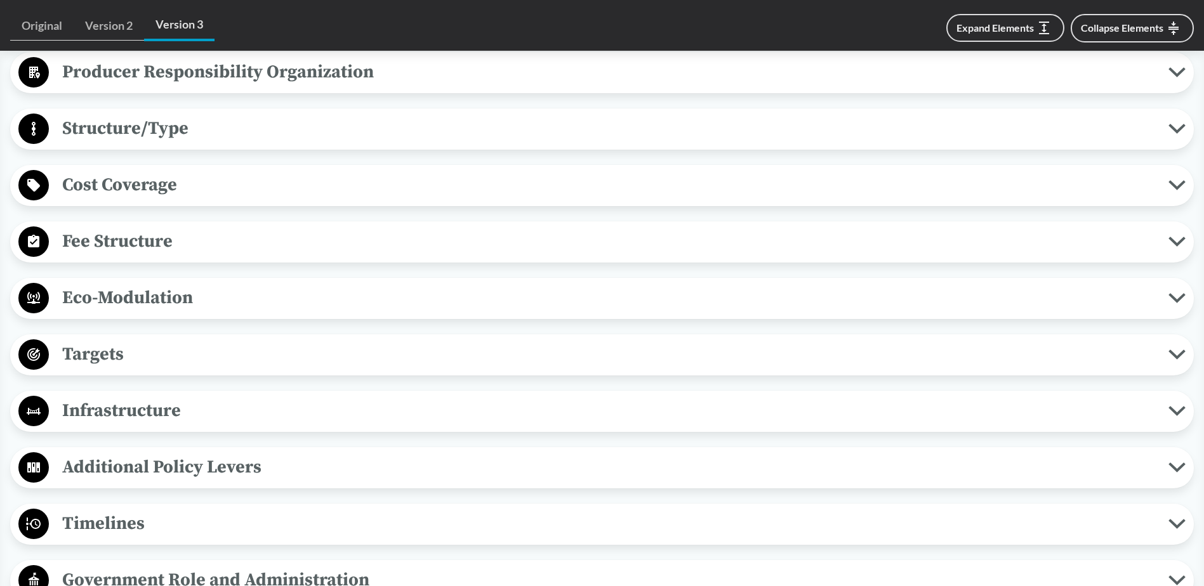
click at [122, 235] on span "Fee Structure" at bounding box center [609, 241] width 1120 height 29
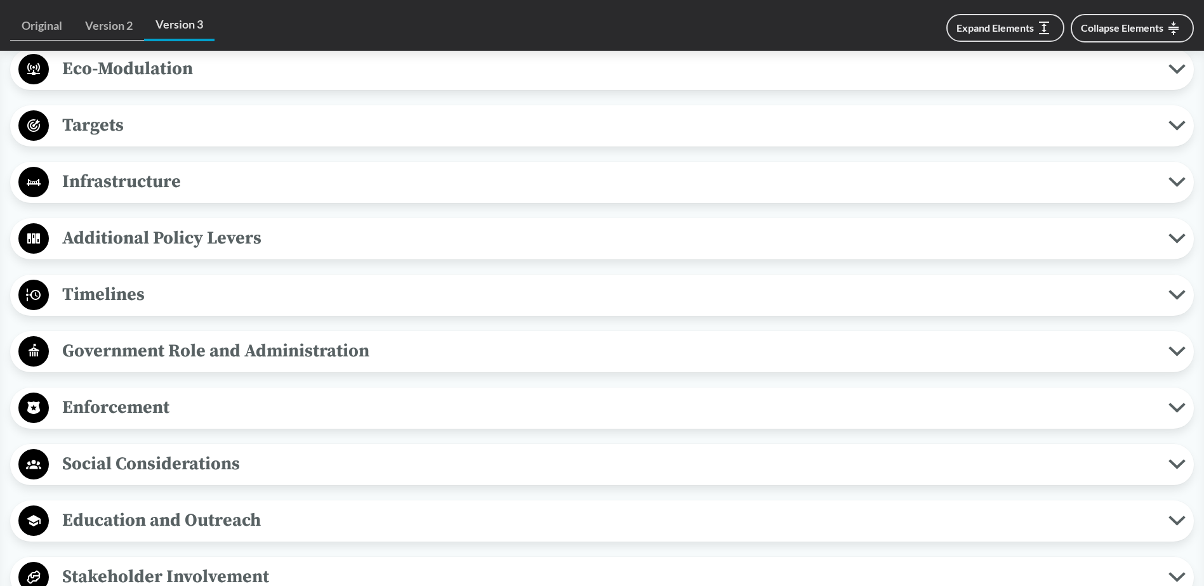
scroll to position [2665, 0]
